Goal: Transaction & Acquisition: Purchase product/service

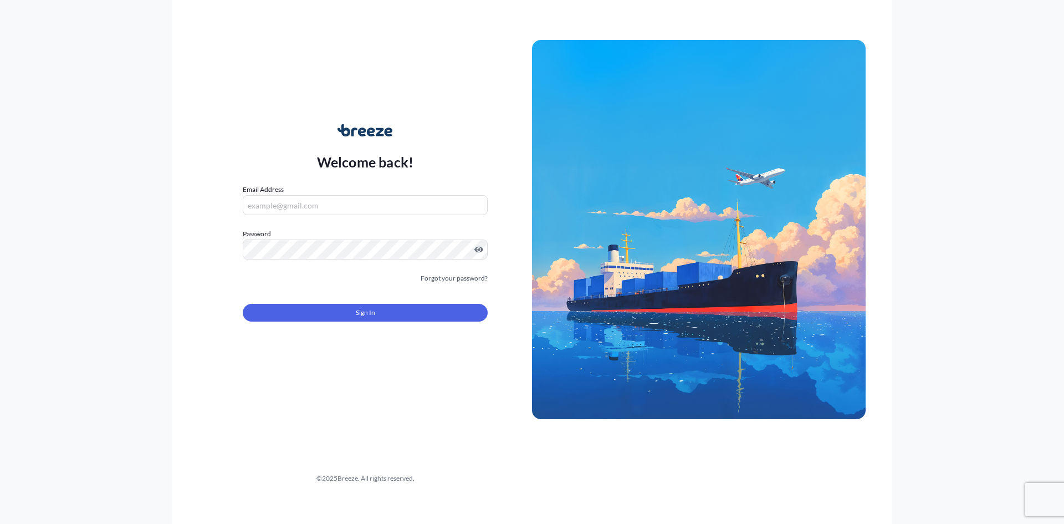
drag, startPoint x: 341, startPoint y: 196, endPoint x: 340, endPoint y: 202, distance: 5.8
click at [341, 196] on input "Email Address" at bounding box center [365, 205] width 245 height 20
click at [316, 205] on input "Email Address" at bounding box center [365, 205] width 245 height 20
type input "[PERSON_NAME][EMAIL_ADDRESS][PERSON_NAME][DOMAIN_NAME]"
click at [336, 300] on div "Sign In" at bounding box center [365, 309] width 245 height 24
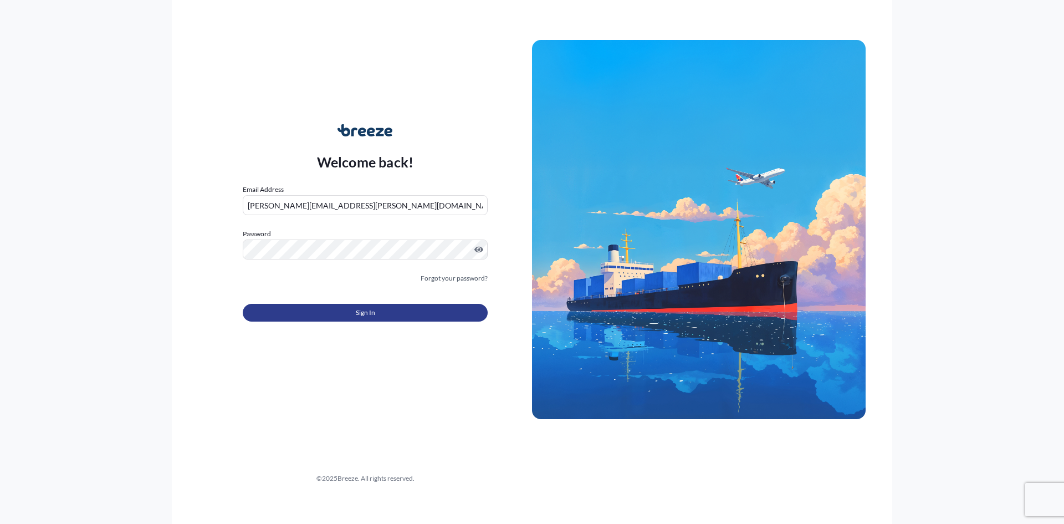
click at [355, 305] on button "Sign In" at bounding box center [365, 313] width 245 height 18
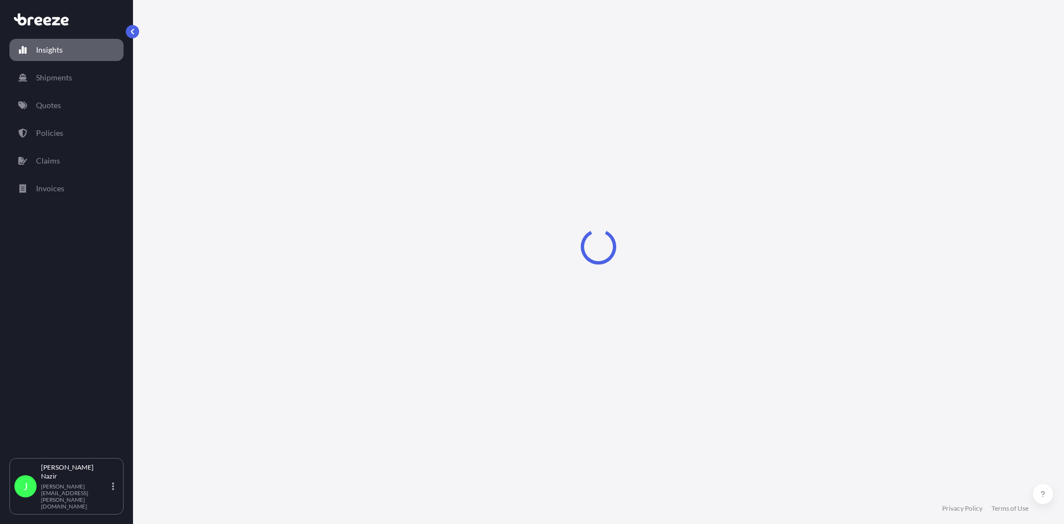
select select "2025"
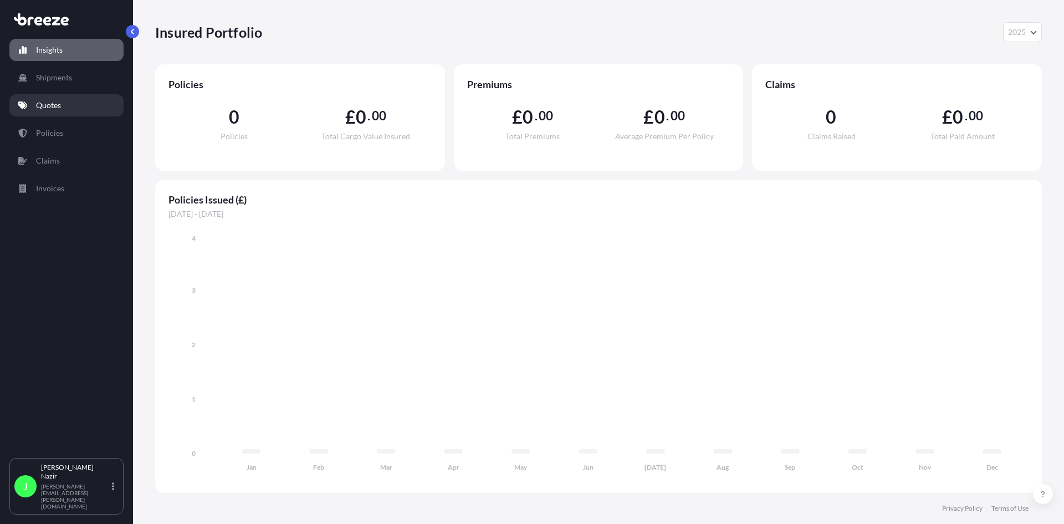
click at [50, 102] on p "Quotes" at bounding box center [48, 105] width 25 height 11
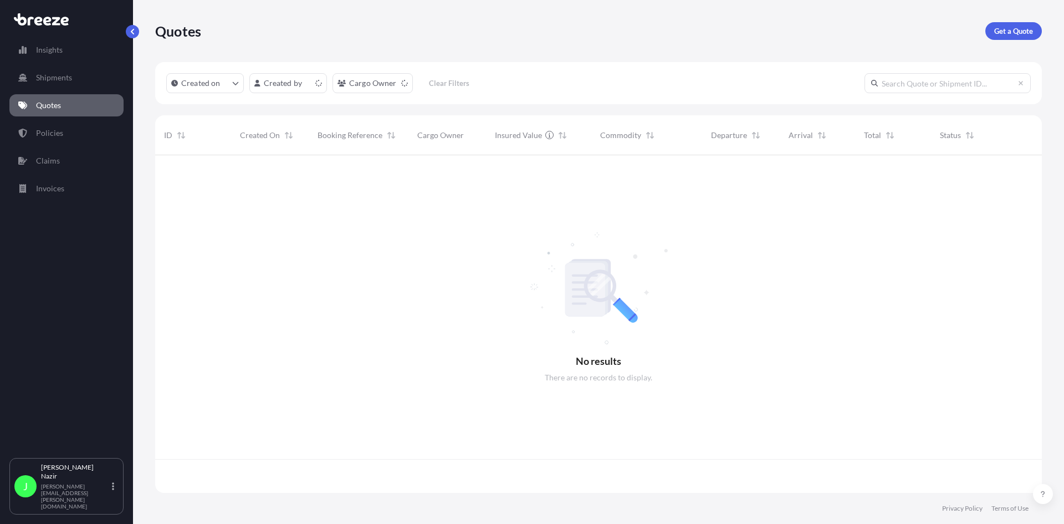
scroll to position [335, 878]
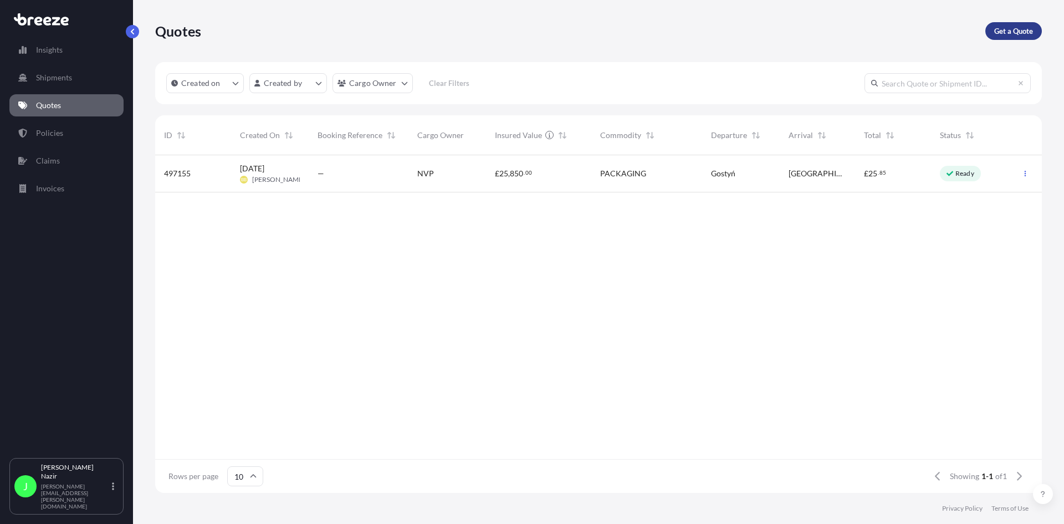
click at [994, 29] on p "Get a Quote" at bounding box center [1013, 30] width 39 height 11
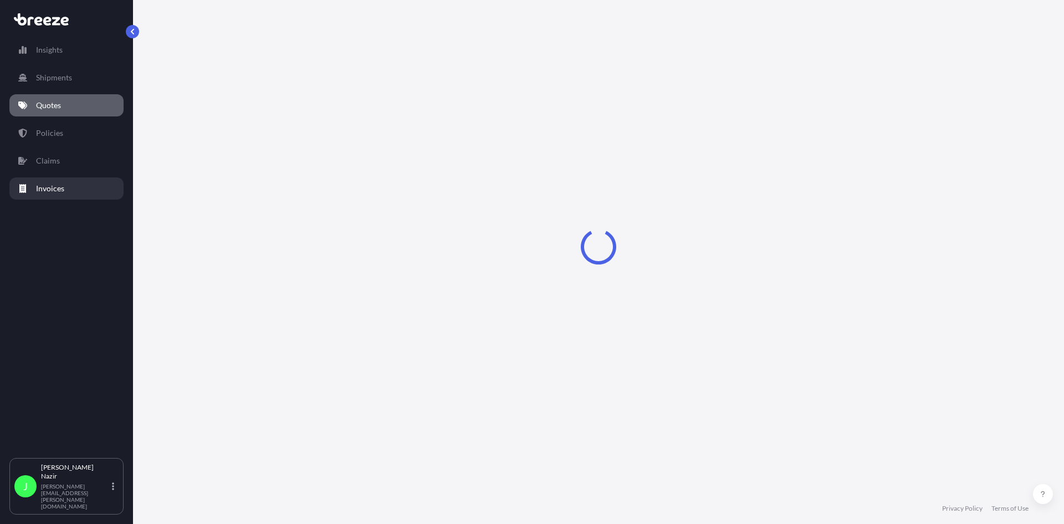
select select "Sea"
select select "1"
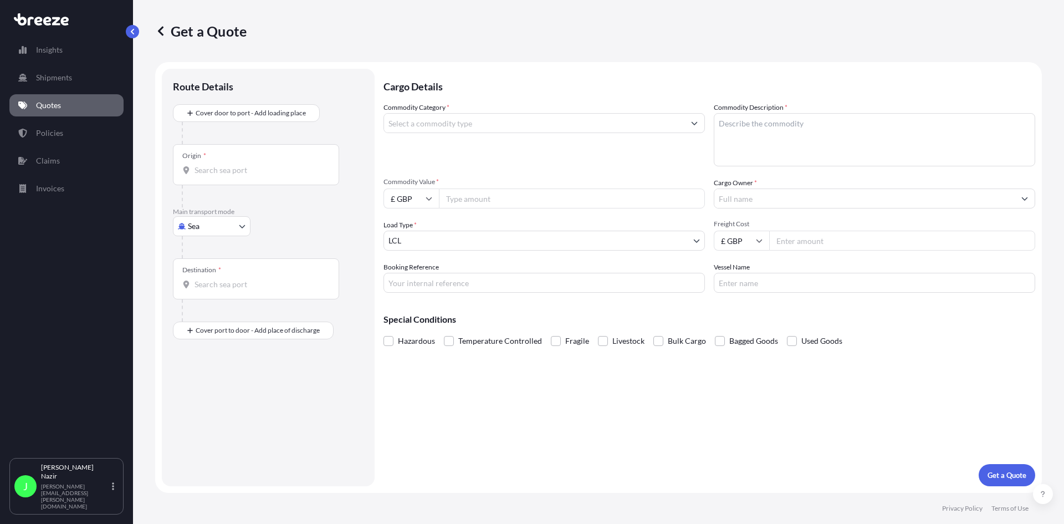
click at [231, 170] on input "Origin *" at bounding box center [260, 170] width 131 height 11
paste input "BH16 5SJ"
type input "BH16 5SJ"
click at [340, 226] on div "Main transport mode Sea Sea Air Road Rail" at bounding box center [268, 232] width 191 height 51
click at [253, 165] on input "BH16 5SJ" at bounding box center [260, 170] width 131 height 11
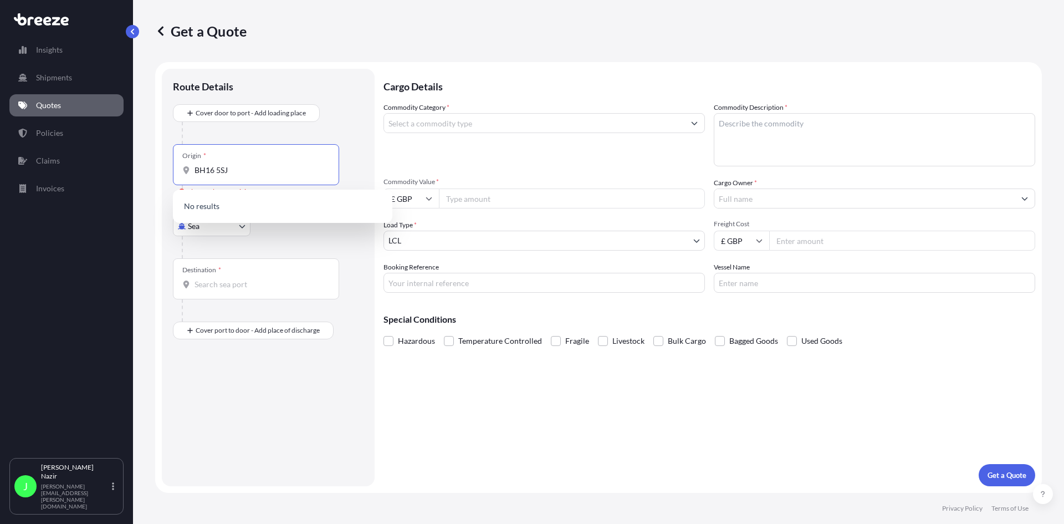
click at [219, 167] on input "BH16 5SJ" at bounding box center [260, 170] width 131 height 11
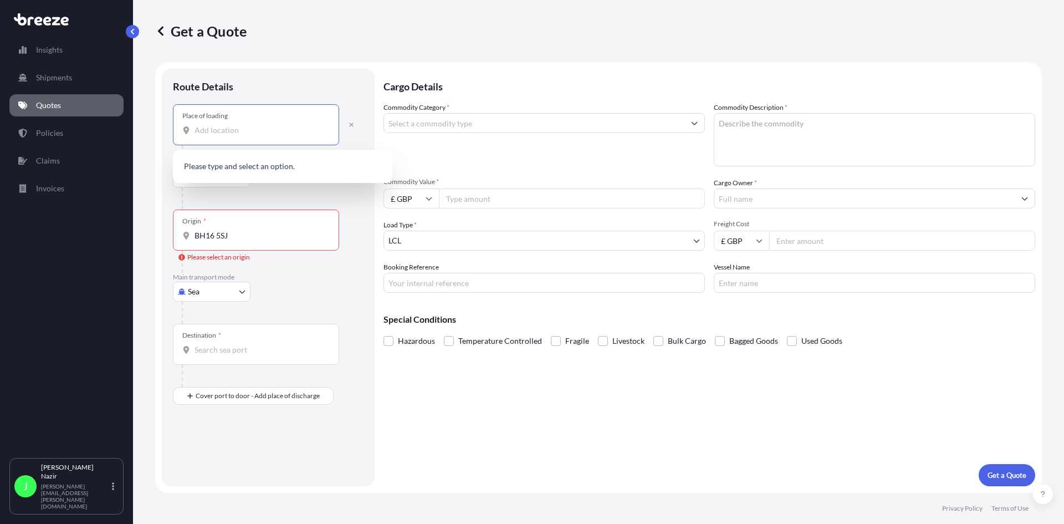
click at [248, 127] on input "Place of loading" at bounding box center [260, 130] width 131 height 11
paste input "BH16 5SJ"
type input "BH16 5SJ"
click at [273, 189] on div at bounding box center [273, 198] width 182 height 22
click at [243, 180] on body "0 options available. Insights Shipments Quotes Policies Claims Invoices J [PERS…" at bounding box center [532, 262] width 1064 height 524
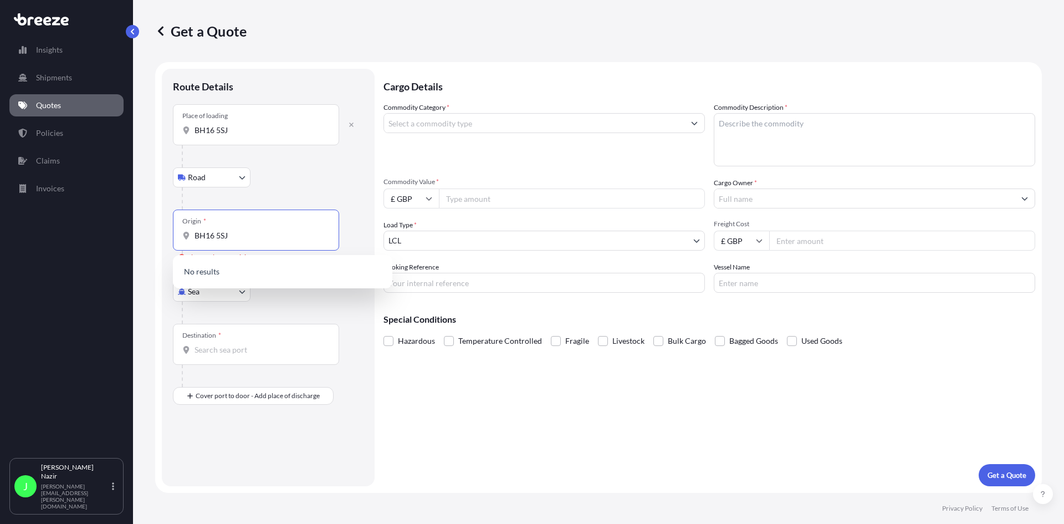
drag, startPoint x: 241, startPoint y: 236, endPoint x: 168, endPoint y: 226, distance: 73.3
click at [168, 226] on div "Route Details Place of loading BH16 [GEOGRAPHIC_DATA] Rail Origin * BH16 5SJ Pl…" at bounding box center [268, 277] width 213 height 417
click at [233, 176] on body "0 options available. Insights Shipments Quotes Policies Claims Invoices J [PERS…" at bounding box center [532, 262] width 1064 height 524
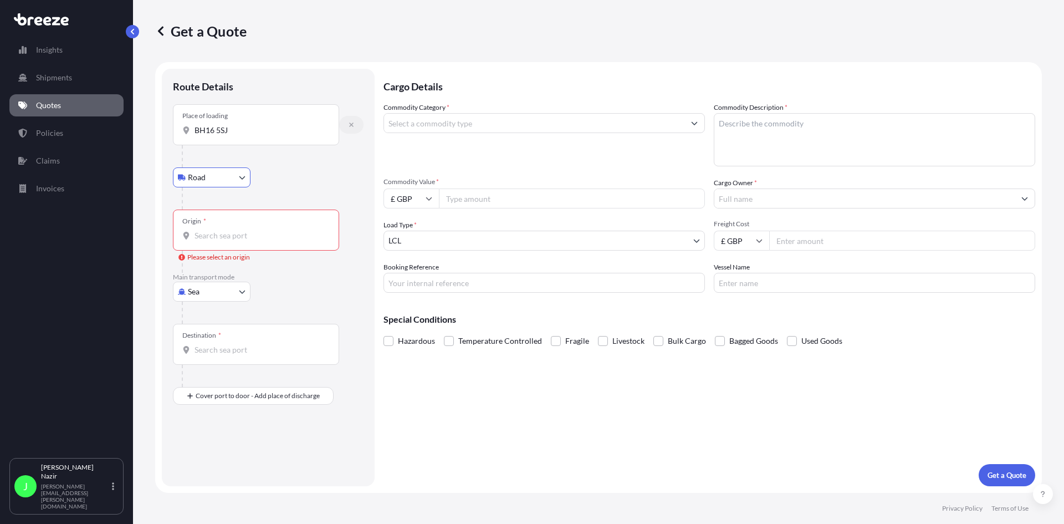
click at [350, 126] on icon "button" at bounding box center [351, 124] width 4 height 4
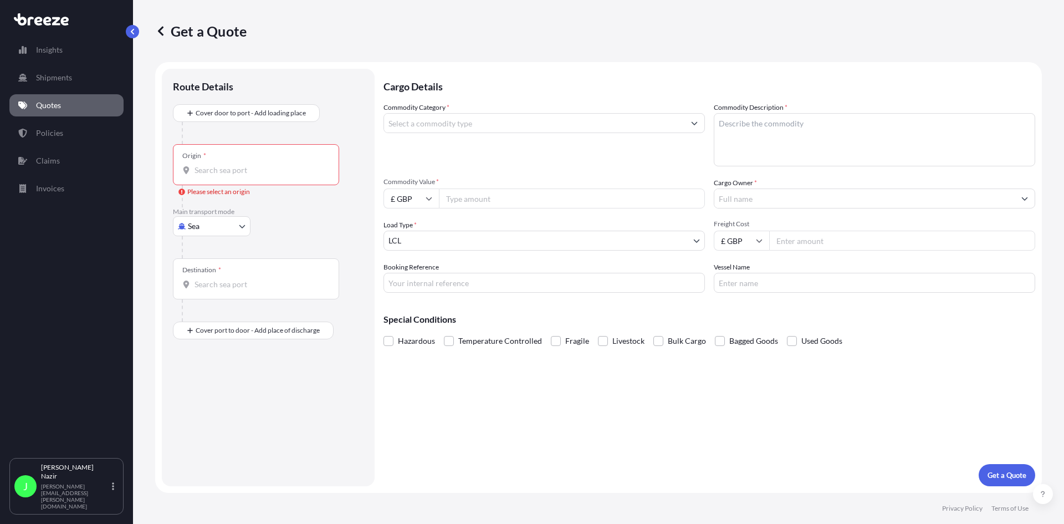
click at [214, 167] on input "Origin * Please select an origin" at bounding box center [260, 170] width 131 height 11
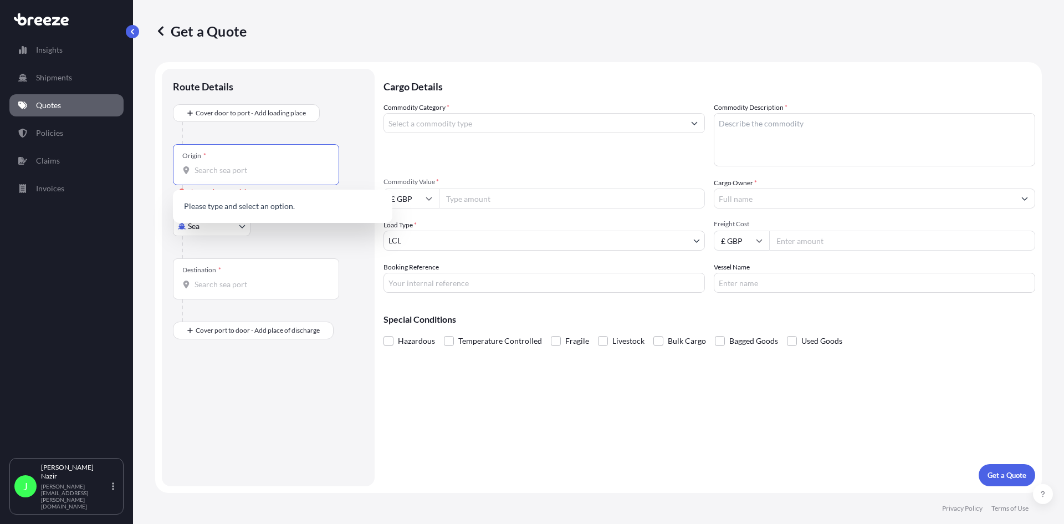
paste input "BH16 5SJ"
type input "BH16 5SJ"
click at [317, 263] on div "Destination *" at bounding box center [256, 278] width 166 height 41
click at [317, 279] on input "Destination *" at bounding box center [260, 284] width 131 height 11
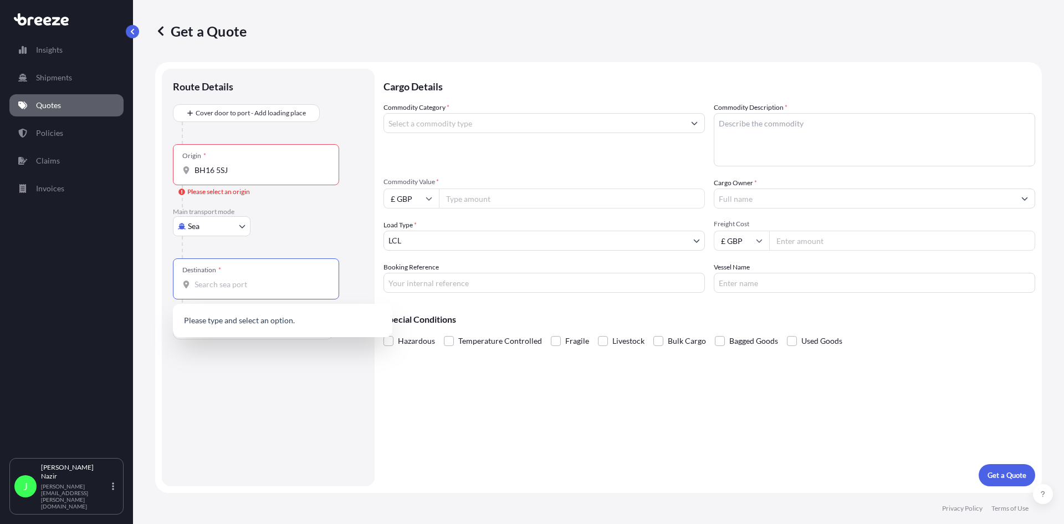
click at [236, 224] on body "0 options available. 0 options available. Insights Shipments Quotes Policies Cl…" at bounding box center [532, 262] width 1064 height 524
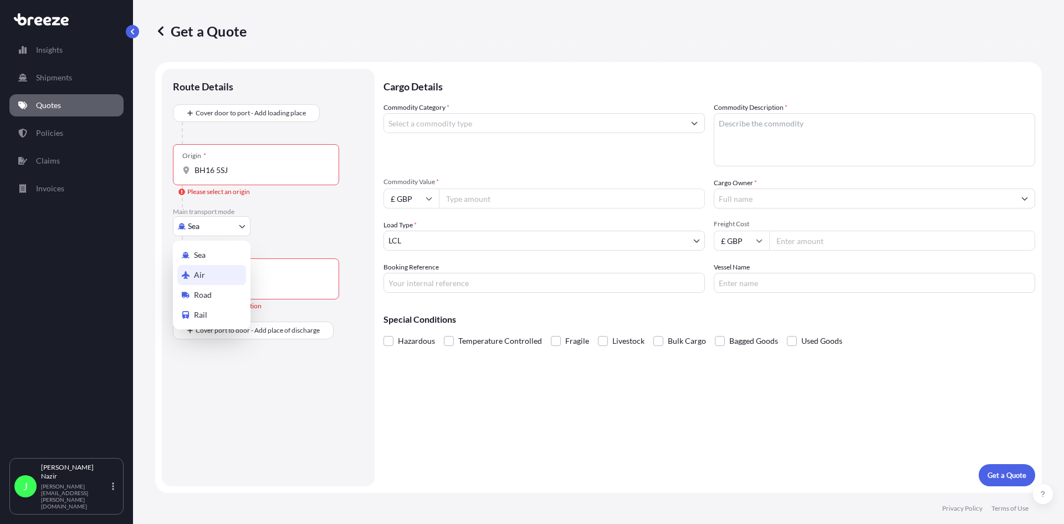
click at [221, 279] on div "Air" at bounding box center [211, 275] width 69 height 20
select select "Air"
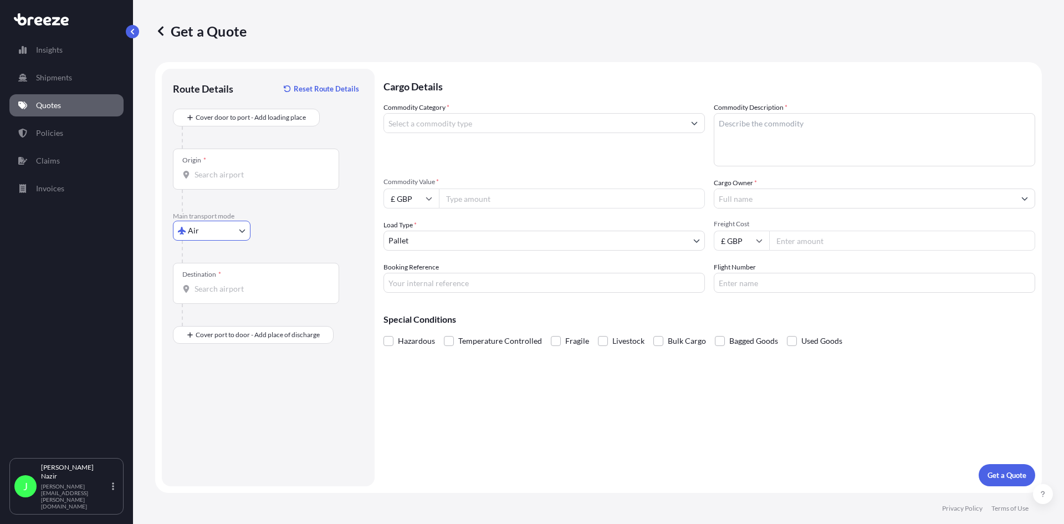
click at [262, 186] on div "Origin *" at bounding box center [256, 169] width 166 height 41
click at [262, 180] on input "Origin *" at bounding box center [260, 174] width 131 height 11
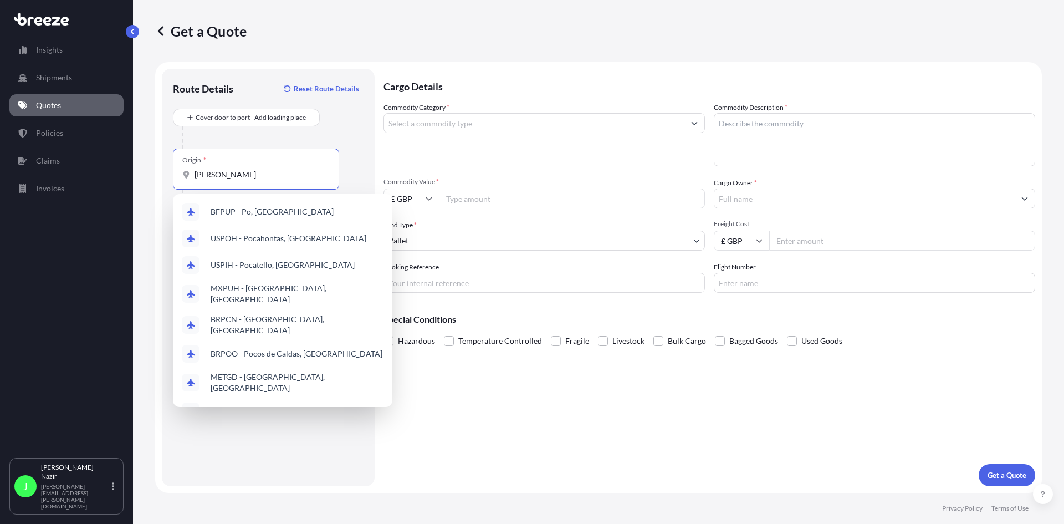
paste input "BH16 5SJ"
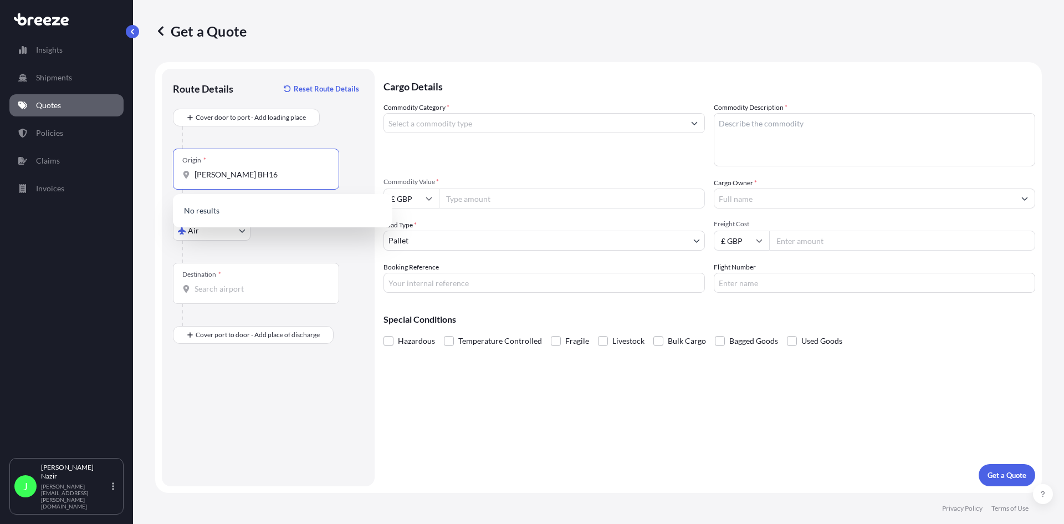
click at [274, 182] on div "Origin * [GEOGRAPHIC_DATA] BH16" at bounding box center [256, 169] width 166 height 41
click at [274, 180] on input "[PERSON_NAME] BH16" at bounding box center [260, 174] width 131 height 11
drag, startPoint x: 197, startPoint y: 174, endPoint x: 213, endPoint y: 174, distance: 16.6
click at [200, 174] on input "[PERSON_NAME] BH16" at bounding box center [260, 174] width 131 height 11
type input "[PERSON_NAME] BH16"
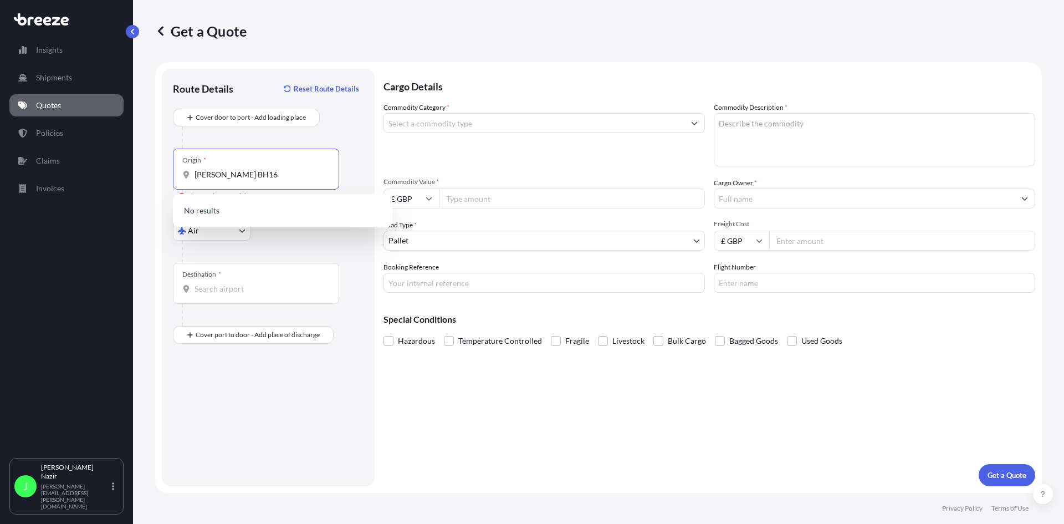
click at [311, 241] on div at bounding box center [273, 252] width 182 height 22
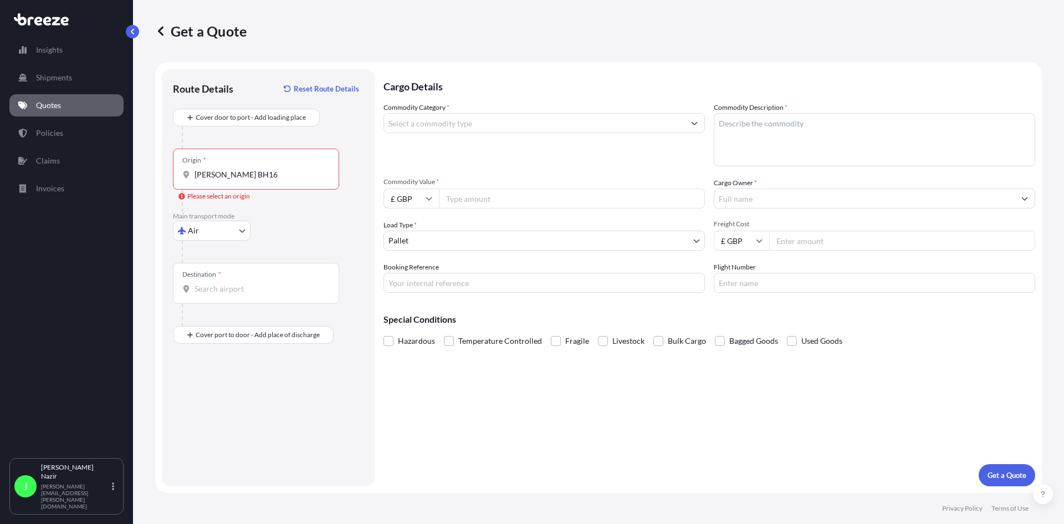
click at [237, 284] on input "Destination *" at bounding box center [260, 288] width 131 height 11
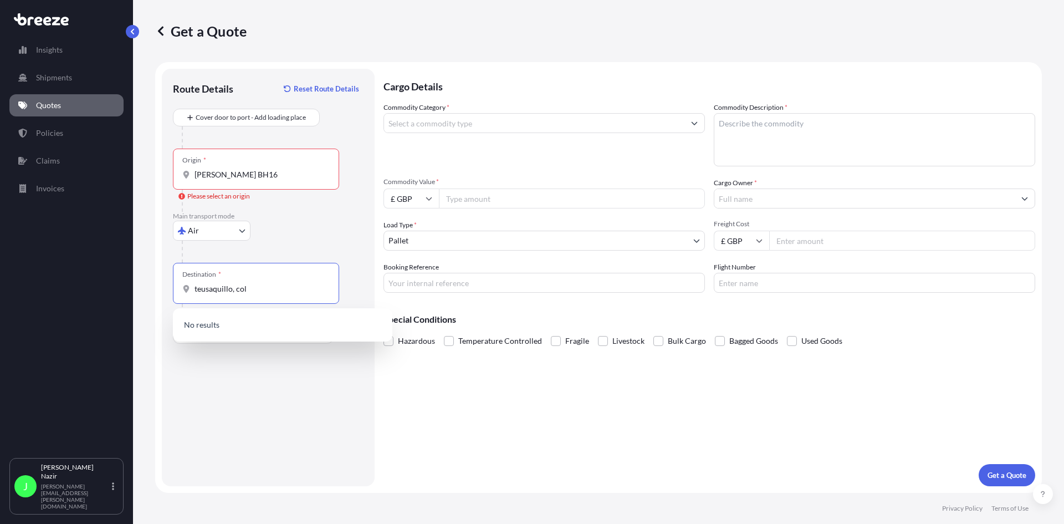
type input "teusaquillo, col"
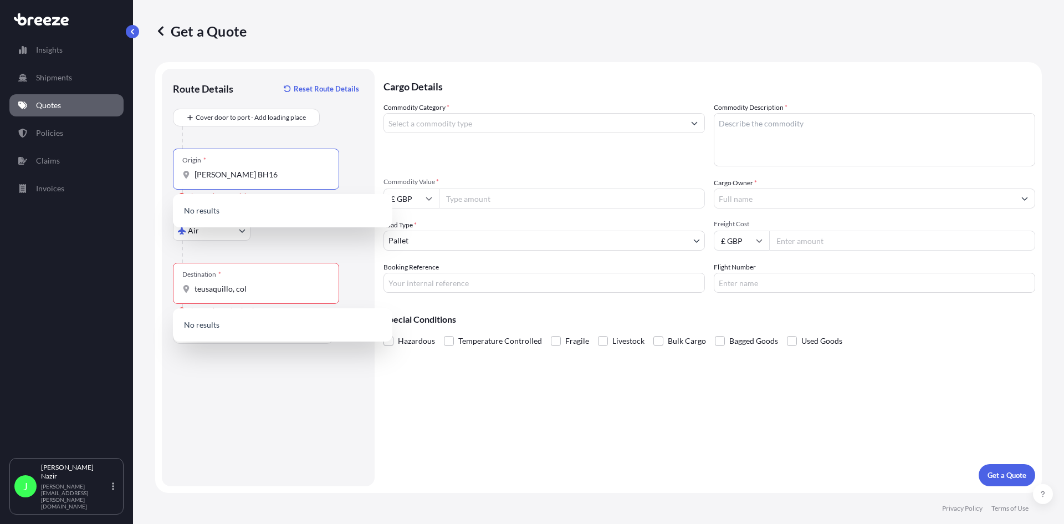
click at [233, 172] on input "[PERSON_NAME] BH16" at bounding box center [260, 174] width 131 height 11
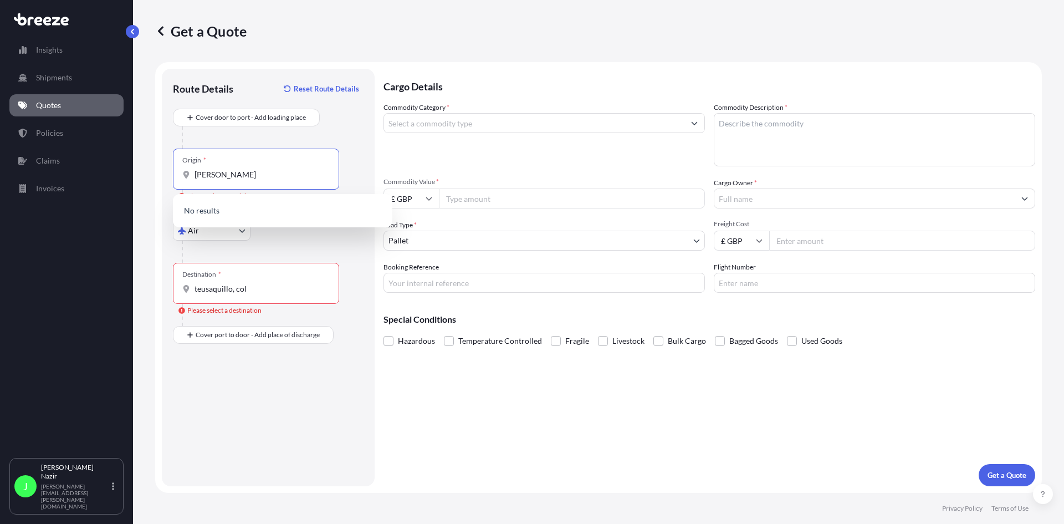
type input "[PERSON_NAME]"
click at [280, 211] on p "No results" at bounding box center [282, 210] width 211 height 24
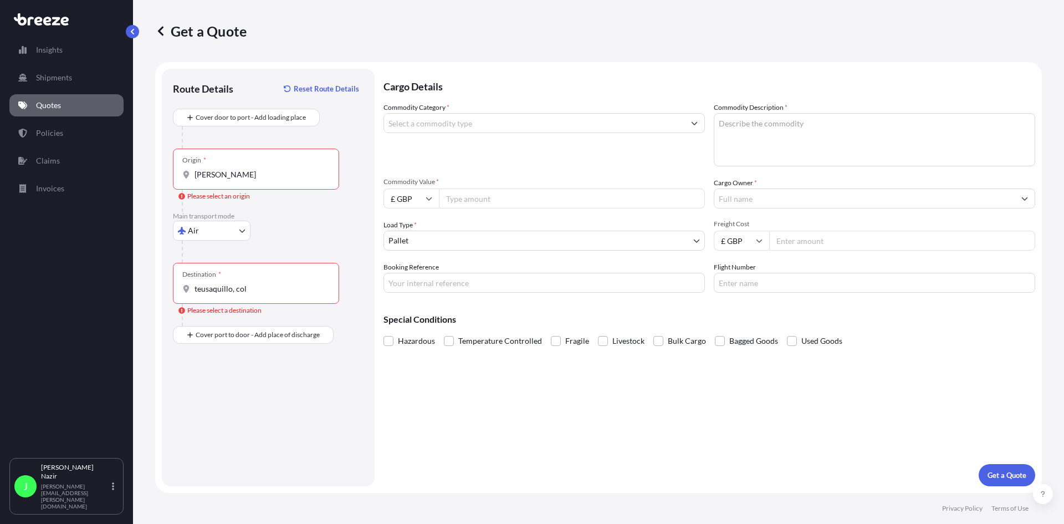
click at [85, 121] on div "Insights Shipments Quotes Policies Claims Invoices" at bounding box center [66, 243] width 114 height 429
select select "Sea"
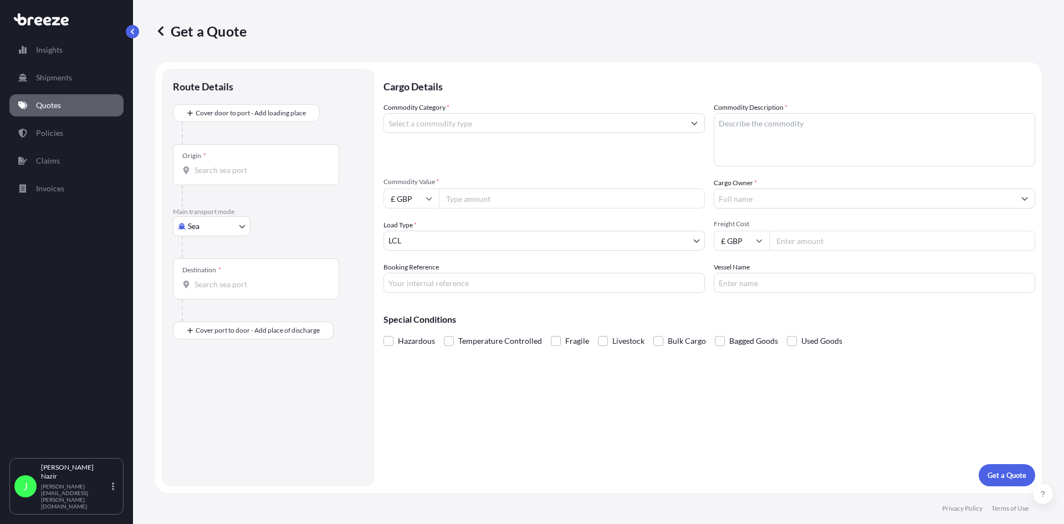
click at [226, 224] on body "Insights Shipments Quotes Policies Claims Invoices J [PERSON_NAME] [PERSON_NAME…" at bounding box center [532, 262] width 1064 height 524
click at [214, 277] on div "Air" at bounding box center [211, 275] width 69 height 20
select select "Air"
click at [262, 182] on div "Origin *" at bounding box center [256, 169] width 166 height 41
click at [262, 180] on input "Origin *" at bounding box center [260, 174] width 131 height 11
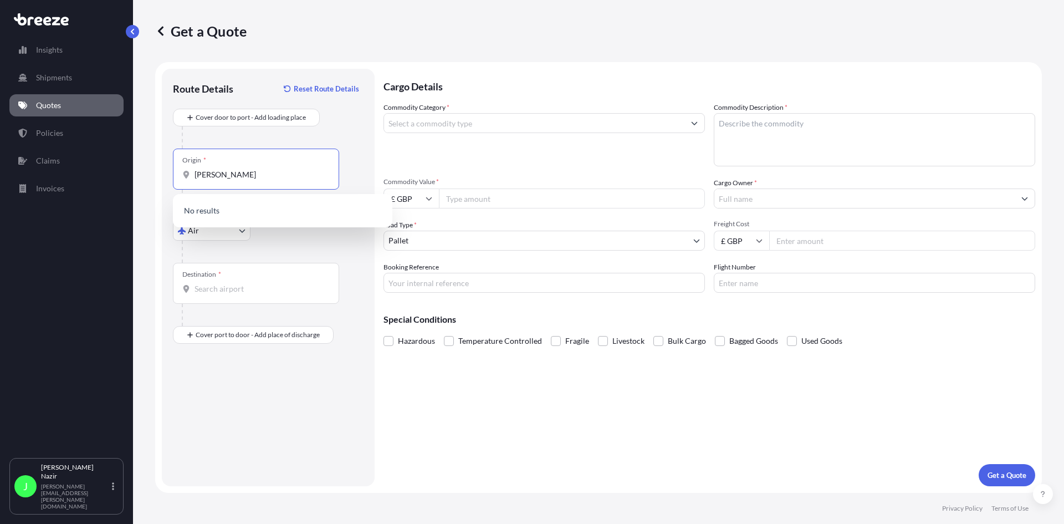
click at [197, 175] on input "[PERSON_NAME]" at bounding box center [260, 174] width 131 height 11
click at [238, 180] on input "[PERSON_NAME]" at bounding box center [260, 174] width 131 height 11
type input "P"
click at [563, 383] on div "Cargo Details Commodity Category * Commodity Description * Commodity Value * £ …" at bounding box center [710, 277] width 652 height 417
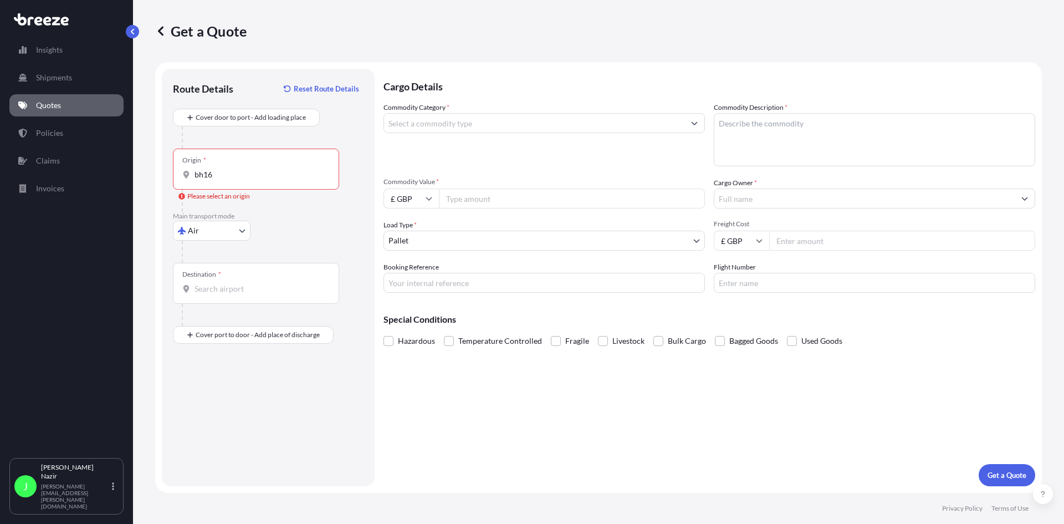
click at [251, 172] on input "bh16" at bounding box center [260, 174] width 131 height 11
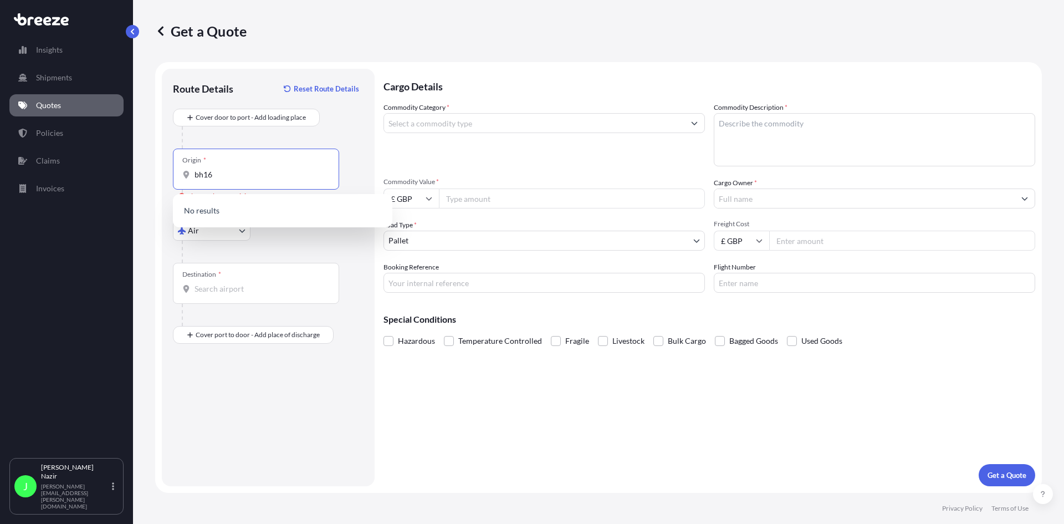
drag, startPoint x: 251, startPoint y: 172, endPoint x: 151, endPoint y: 171, distance: 100.3
click at [151, 171] on div "Get a Quote Route Details Reset Route Details Cover door to port - Add loading …" at bounding box center [598, 246] width 931 height 493
type input "u"
type input "[GEOGRAPHIC_DATA], [GEOGRAPHIC_DATA]"
click at [600, 443] on div "Cargo Details Commodity Category * Commodity Description * Commodity Value * £ …" at bounding box center [710, 277] width 652 height 417
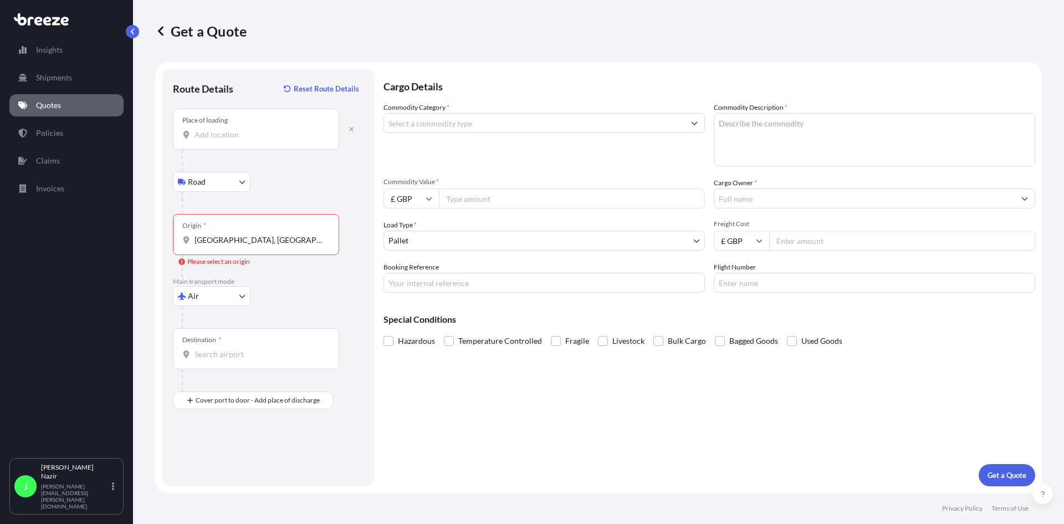
click at [253, 177] on div "Road Road Rail" at bounding box center [268, 182] width 191 height 20
click at [251, 180] on div "Road Road Rail" at bounding box center [268, 182] width 191 height 20
click at [247, 182] on body "Insights Shipments Quotes Policies Claims Invoices J [PERSON_NAME] [PERSON_NAME…" at bounding box center [532, 262] width 1064 height 524
click at [351, 132] on icon "button" at bounding box center [351, 129] width 7 height 7
click at [258, 128] on div "Place of loading" at bounding box center [256, 129] width 166 height 41
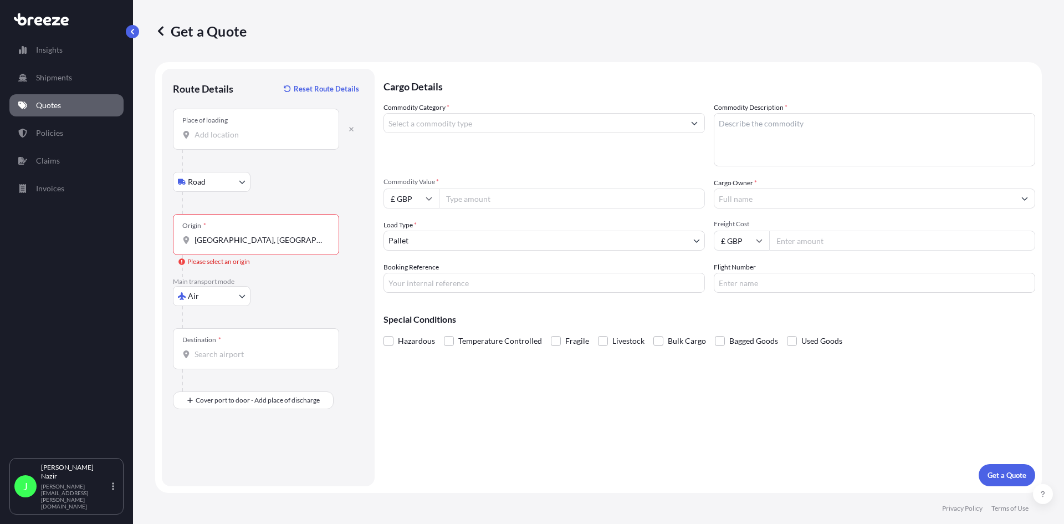
click at [258, 129] on input "Place of loading" at bounding box center [260, 134] width 131 height 11
type input "[STREET_ADDRESS][PERSON_NAME]"
click at [248, 247] on div "Origin * [GEOGRAPHIC_DATA], [GEOGRAPHIC_DATA]" at bounding box center [256, 234] width 166 height 41
click at [248, 246] on input "[GEOGRAPHIC_DATA], [GEOGRAPHIC_DATA]" at bounding box center [260, 239] width 131 height 11
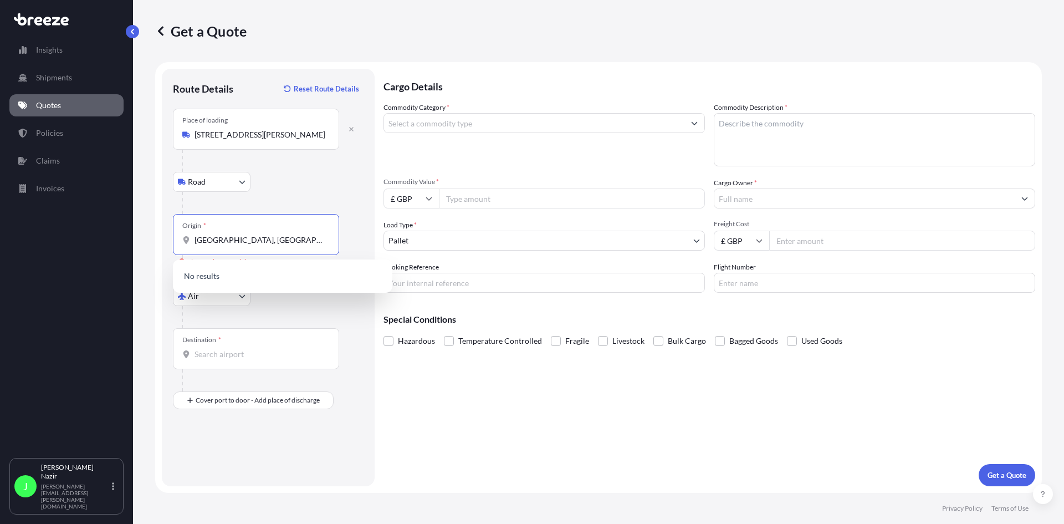
drag, startPoint x: 252, startPoint y: 242, endPoint x: 185, endPoint y: 242, distance: 67.1
click at [185, 242] on div "[GEOGRAPHIC_DATA], [GEOGRAPHIC_DATA]" at bounding box center [255, 239] width 147 height 11
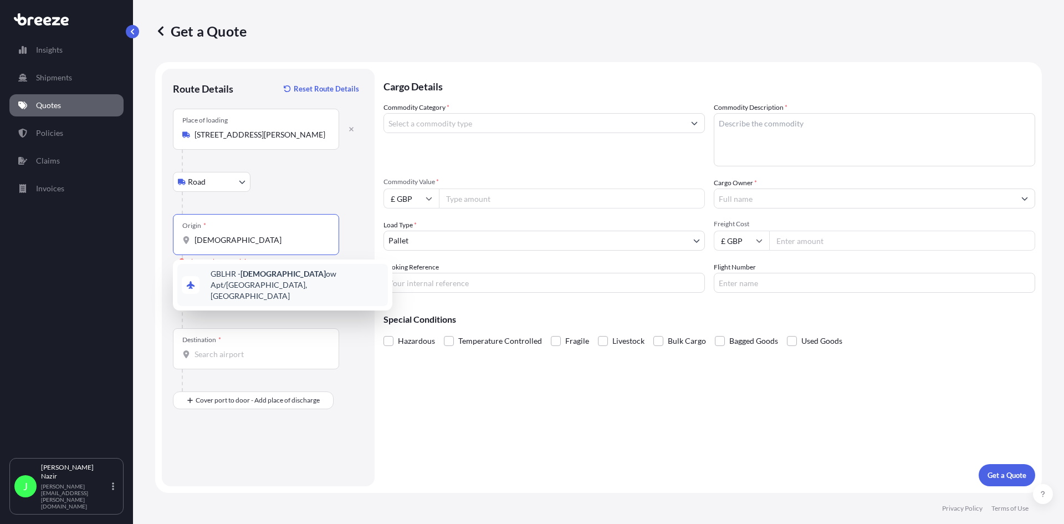
click at [291, 272] on span "GBLHR - Heathr ow Apt/[GEOGRAPHIC_DATA], [GEOGRAPHIC_DATA]" at bounding box center [297, 284] width 173 height 33
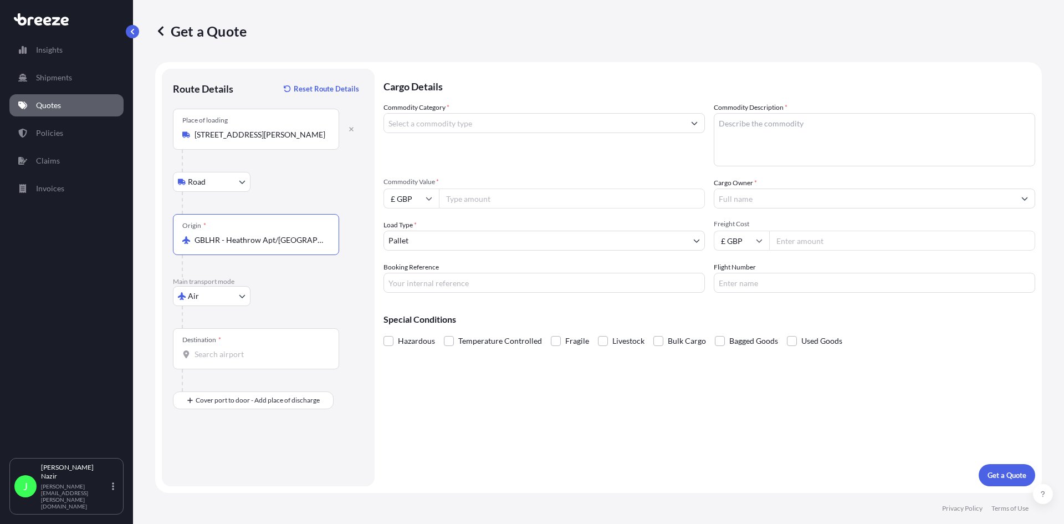
type input "GBLHR - Heathrow Apt/[GEOGRAPHIC_DATA], [GEOGRAPHIC_DATA]"
click at [219, 356] on input "Destination *" at bounding box center [260, 354] width 131 height 11
drag, startPoint x: 243, startPoint y: 355, endPoint x: 172, endPoint y: 351, distance: 71.0
click at [172, 351] on div "Route Details Reset Route Details Place of loading [GEOGRAPHIC_DATA][PERSON_NAM…" at bounding box center [268, 277] width 213 height 417
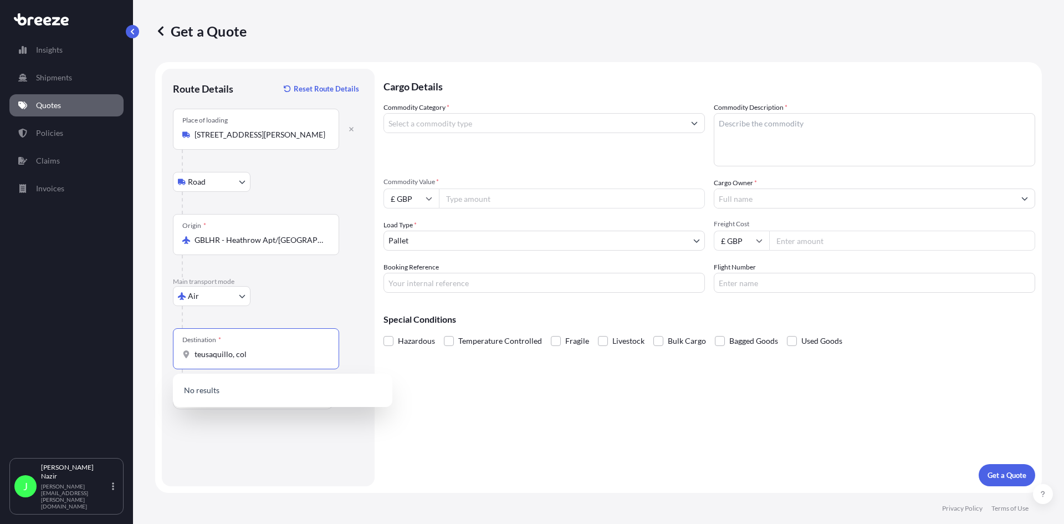
drag, startPoint x: 254, startPoint y: 355, endPoint x: 161, endPoint y: 350, distance: 93.2
click at [161, 350] on form "Route Details Reset Route Details Place of loading [GEOGRAPHIC_DATA][PERSON_NAM…" at bounding box center [598, 277] width 887 height 431
drag, startPoint x: 240, startPoint y: 356, endPoint x: 168, endPoint y: 341, distance: 73.7
click at [168, 341] on div "Route Details Reset Route Details Place of loading [GEOGRAPHIC_DATA][PERSON_NAM…" at bounding box center [268, 277] width 213 height 417
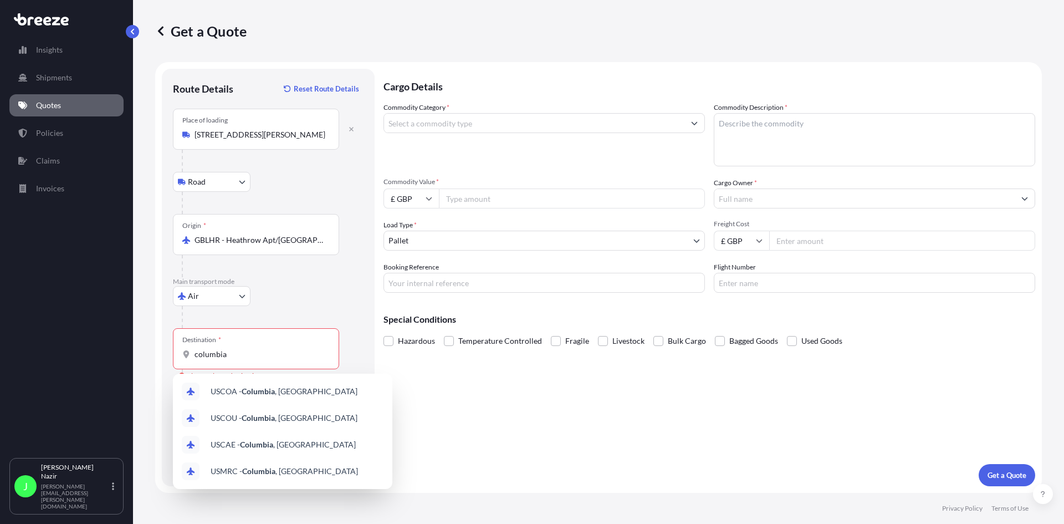
click at [505, 400] on div "Cargo Details Commodity Category * Commodity Description * Commodity Value * £ …" at bounding box center [710, 277] width 652 height 417
click at [251, 350] on input "columbia" at bounding box center [260, 354] width 131 height 11
click at [172, 353] on div "Route Details Reset Route Details Place of loading [GEOGRAPHIC_DATA][PERSON_NAM…" at bounding box center [268, 277] width 213 height 417
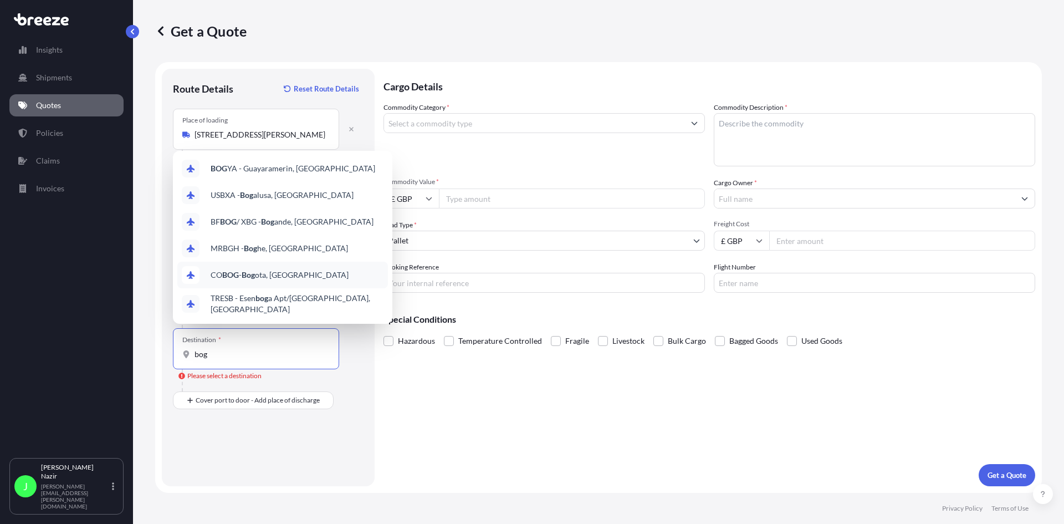
click at [299, 280] on span "CO BOG - Bog ota, [GEOGRAPHIC_DATA]" at bounding box center [280, 274] width 138 height 11
type input "COBOG - [GEOGRAPHIC_DATA], [GEOGRAPHIC_DATA]"
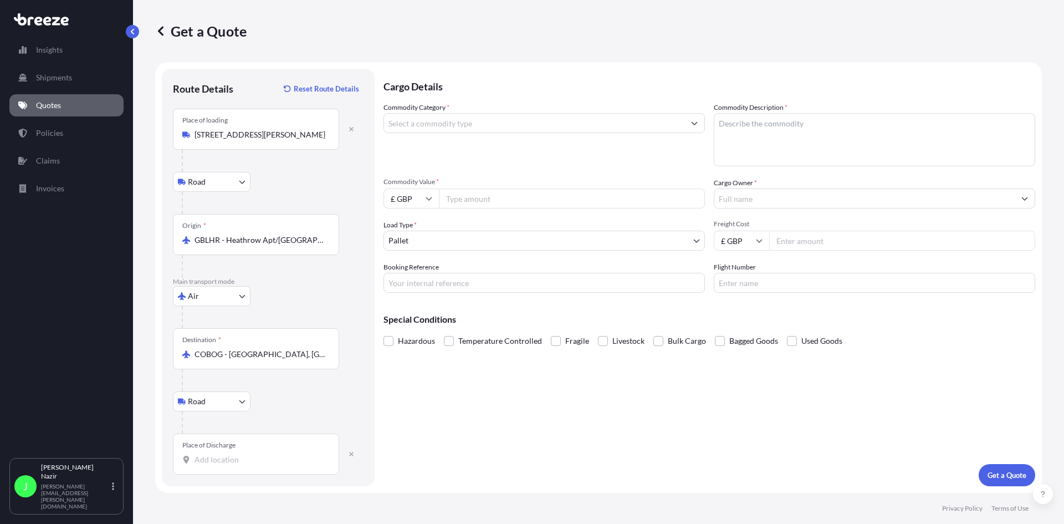
click at [213, 454] on input "Place of Discharge" at bounding box center [260, 459] width 131 height 11
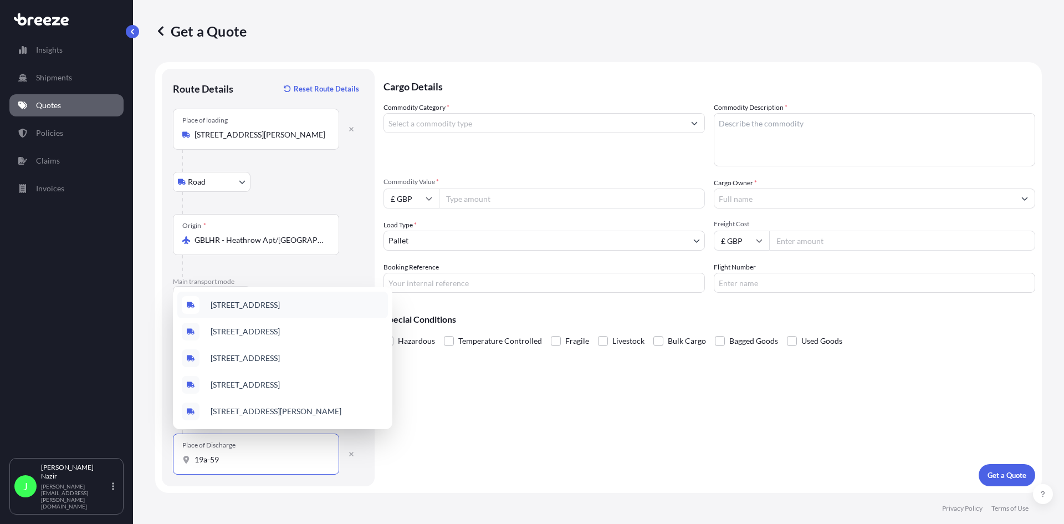
click at [263, 299] on span "[STREET_ADDRESS]" at bounding box center [245, 304] width 69 height 11
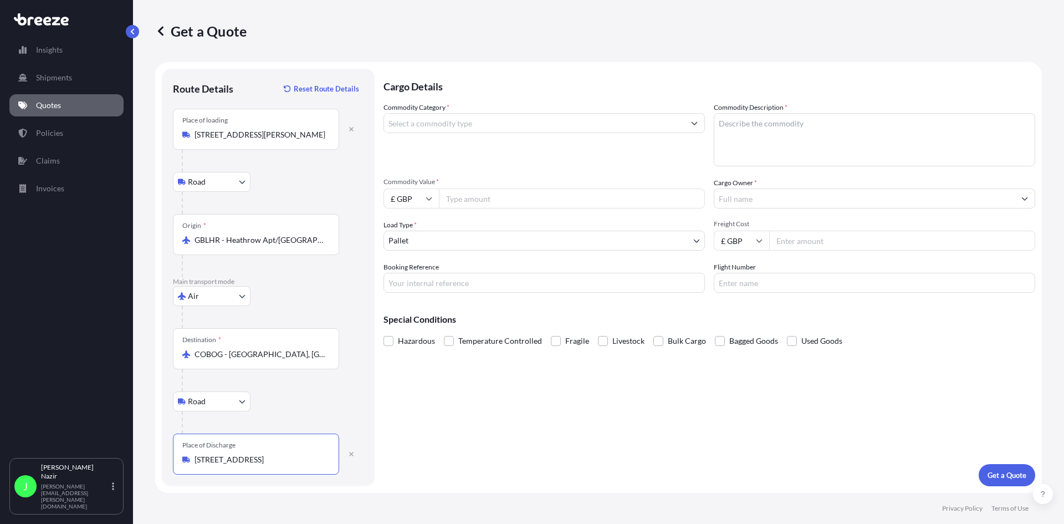
type input "[STREET_ADDRESS]"
click at [437, 124] on input "Commodity Category *" at bounding box center [534, 123] width 300 height 20
drag, startPoint x: 592, startPoint y: 144, endPoint x: 537, endPoint y: 149, distance: 56.2
click at [592, 144] on div "Commodity Category * 84705000" at bounding box center [544, 134] width 321 height 64
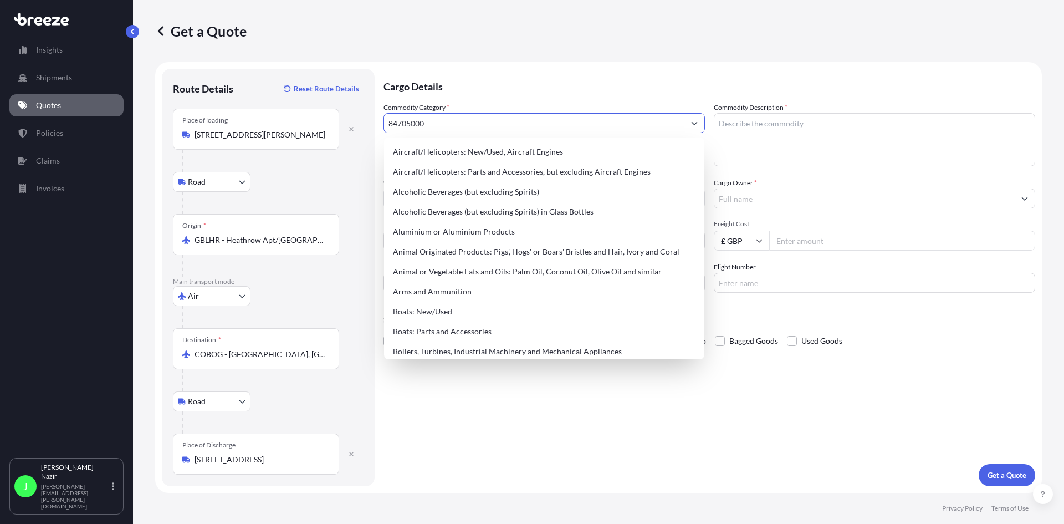
click at [474, 125] on input "84705000" at bounding box center [534, 123] width 300 height 20
drag, startPoint x: 315, startPoint y: 129, endPoint x: 291, endPoint y: 132, distance: 24.1
click at [291, 132] on form "Route Details Reset Route Details Place of loading [GEOGRAPHIC_DATA][PERSON_NAM…" at bounding box center [598, 277] width 887 height 431
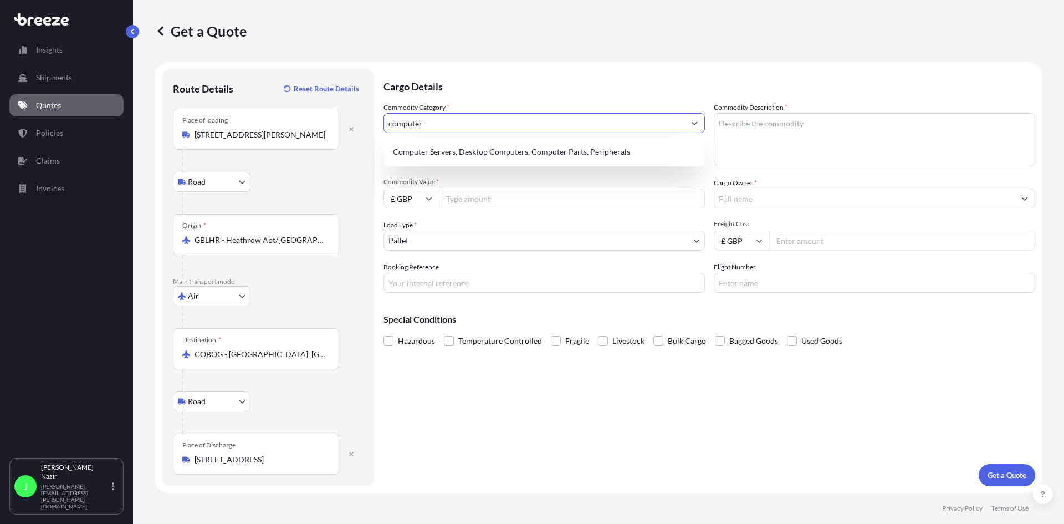
click at [692, 127] on button "Show suggestions" at bounding box center [694, 123] width 20 height 20
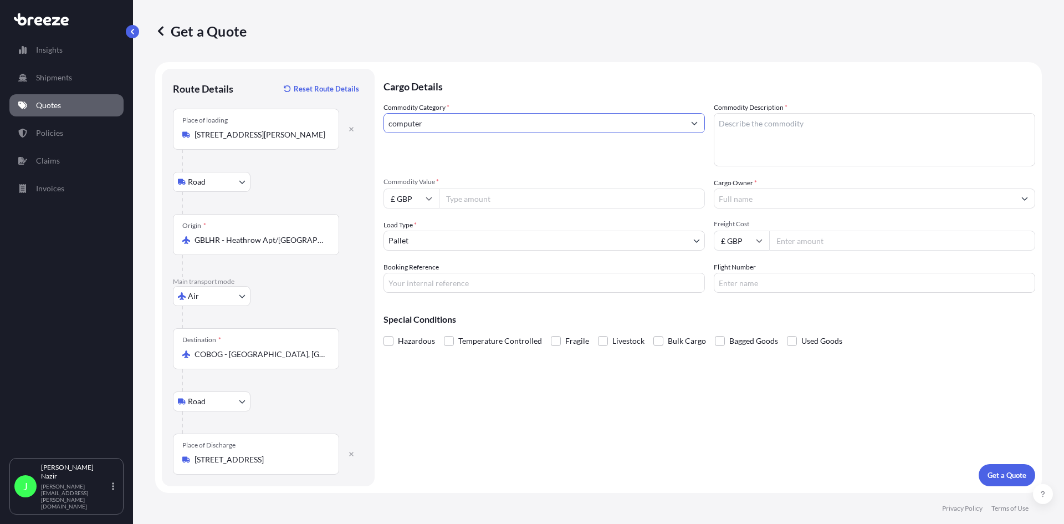
click at [596, 125] on input "computer" at bounding box center [534, 123] width 300 height 20
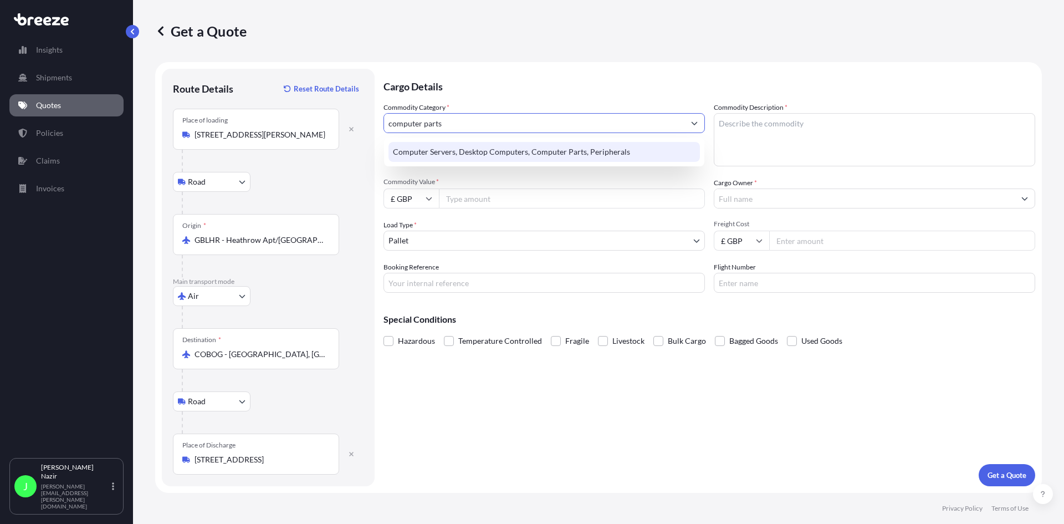
click at [610, 155] on div "Computer Servers, Desktop Computers, Computer Parts, Peripherals" at bounding box center [544, 152] width 311 height 20
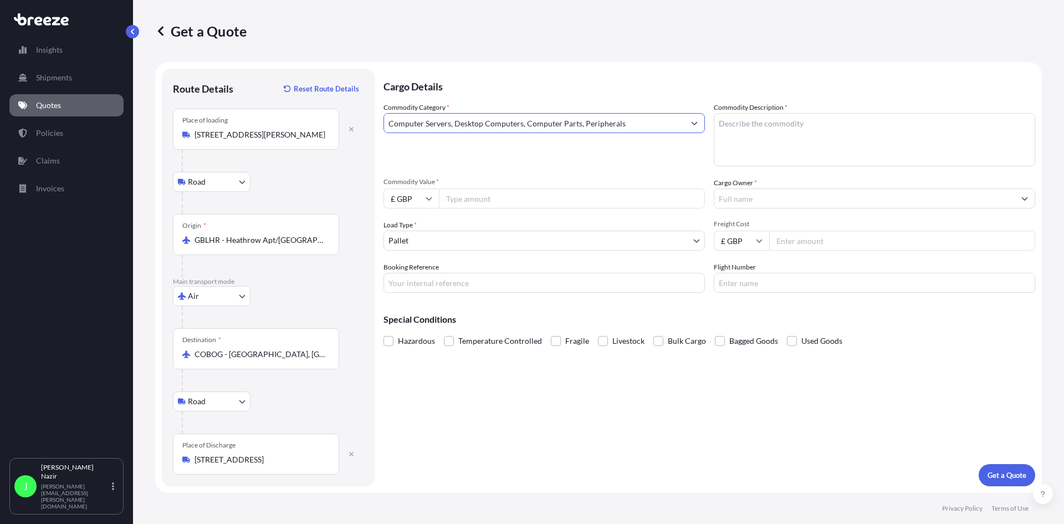
type input "Computer Servers, Desktop Computers, Computer Parts, Peripherals"
click at [424, 192] on input "£ GBP" at bounding box center [411, 198] width 55 height 20
click at [416, 272] on div "$ USD" at bounding box center [411, 275] width 47 height 21
type input "$ USD"
click at [524, 196] on input "Commodity Value *" at bounding box center [572, 198] width 266 height 20
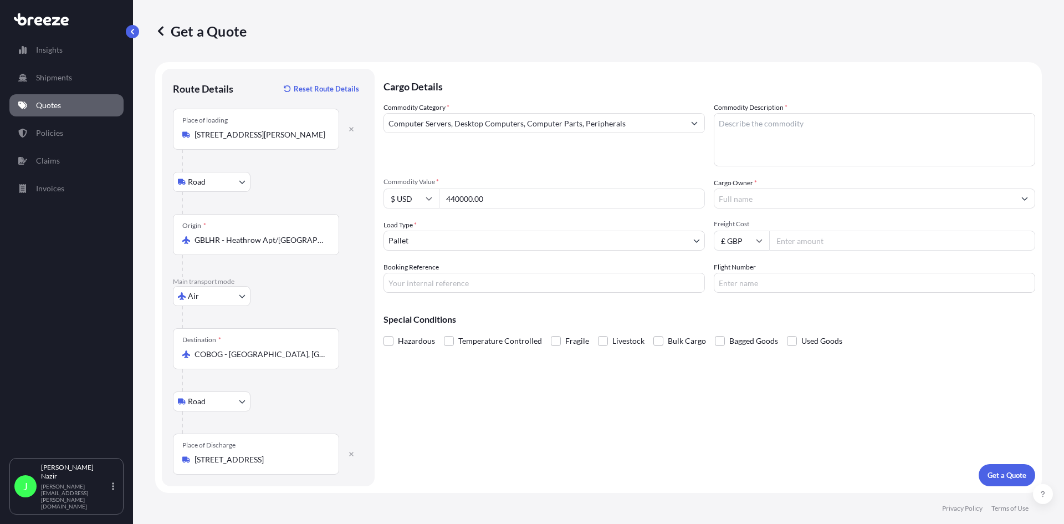
type input "440000.00"
click at [692, 399] on div "Cargo Details Commodity Category * Computer Servers, Desktop Computers, Compute…" at bounding box center [710, 277] width 652 height 417
click at [778, 141] on textarea "Commodity Description *" at bounding box center [874, 139] width 321 height 53
type textarea "1"
type textarea "Computers Parts"
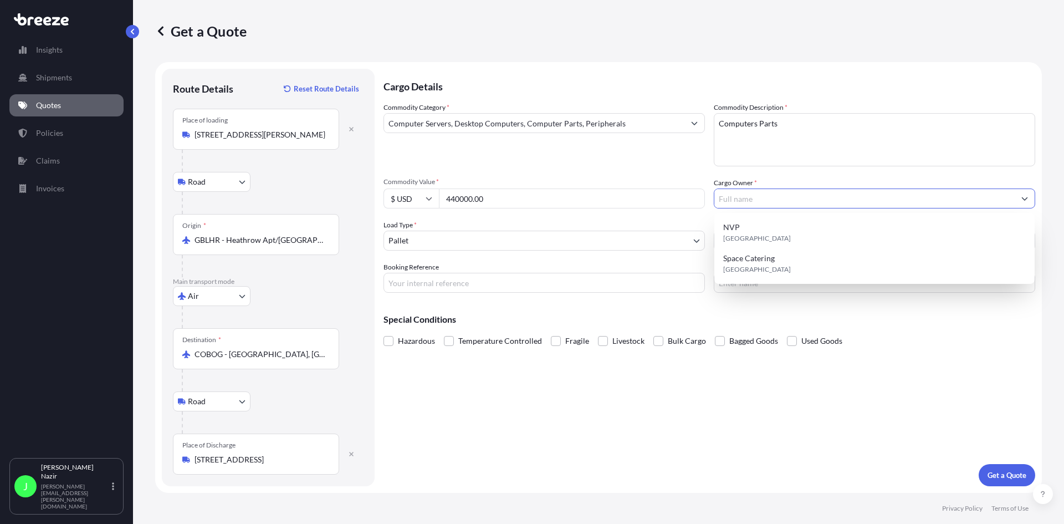
click at [737, 195] on input "Cargo Owner *" at bounding box center [864, 198] width 300 height 20
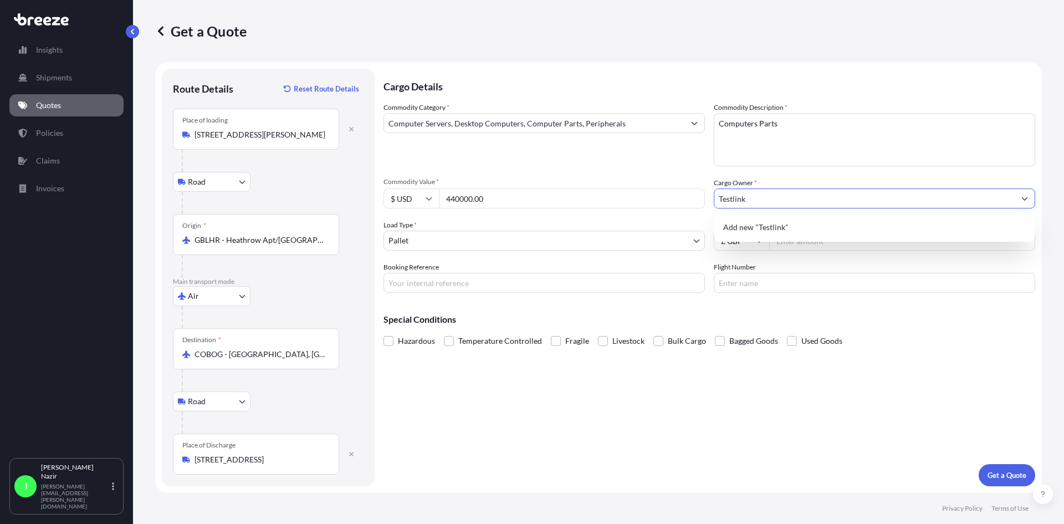
type input "Testlink"
click at [722, 396] on div "Cargo Details Commodity Category * Computer Servers, Desktop Computers, Compute…" at bounding box center [710, 277] width 652 height 417
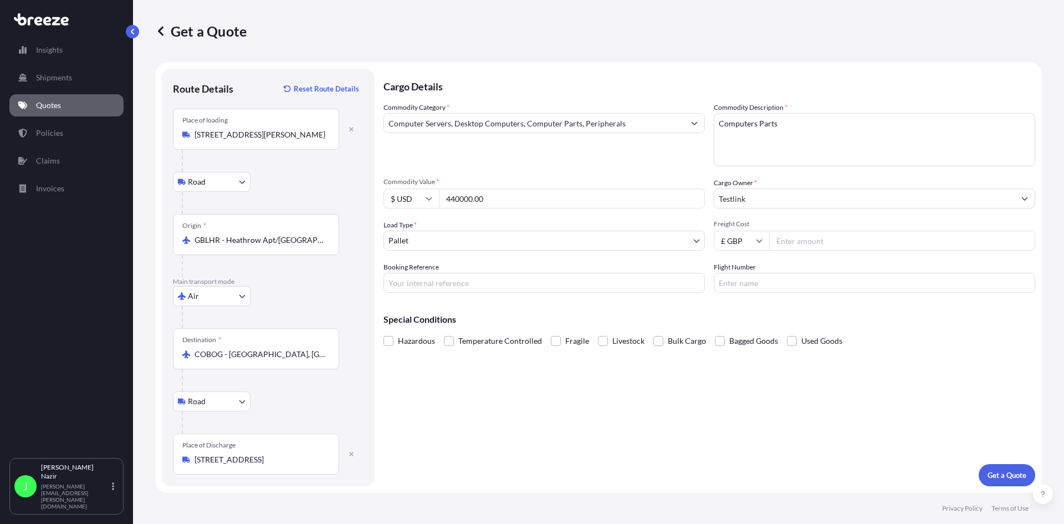
click at [828, 237] on input "Freight Cost" at bounding box center [902, 241] width 266 height 20
type input "69400.00"
click at [985, 474] on button "Get a Quote" at bounding box center [1007, 475] width 57 height 22
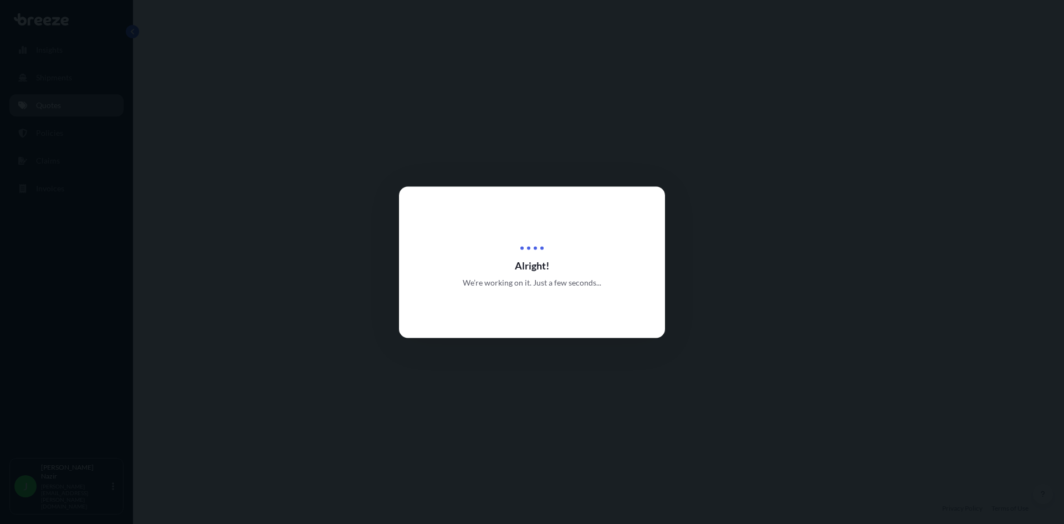
select select "Road"
select select "Air"
select select "Road"
select select "1"
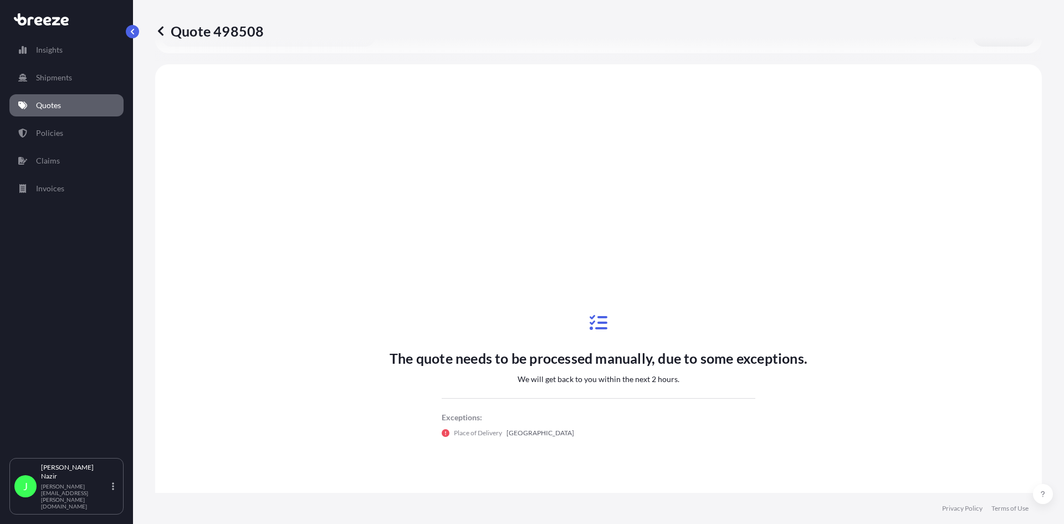
scroll to position [443, 0]
